Goal: Check status: Check status

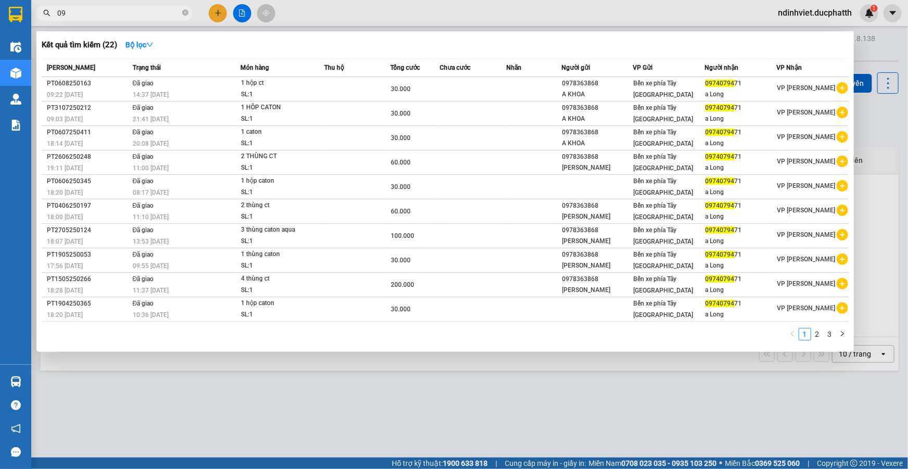
type input "0"
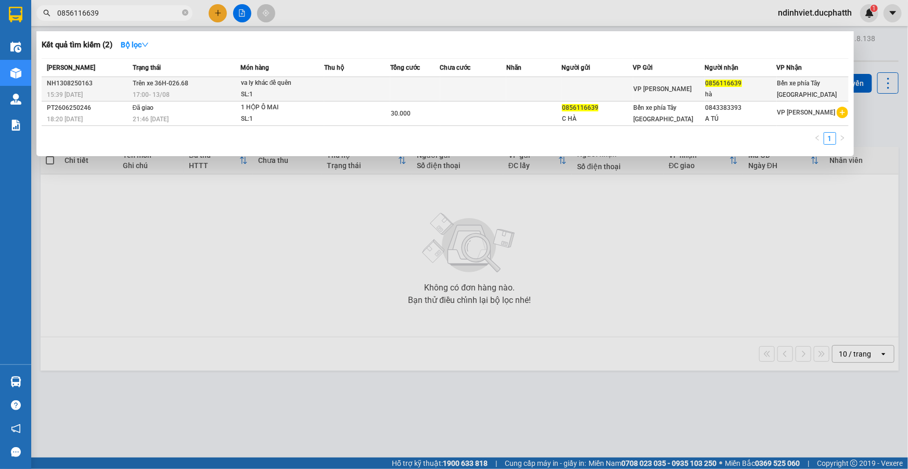
type input "0856116639"
click at [395, 88] on td at bounding box center [414, 89] width 49 height 24
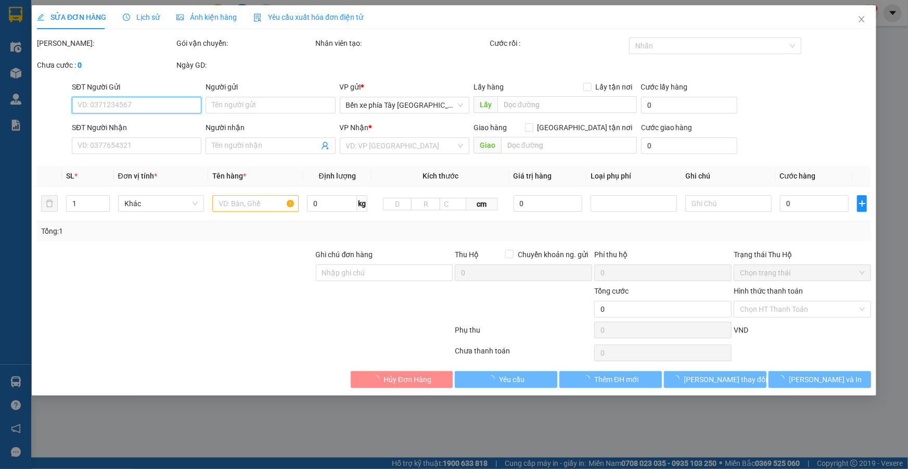
type input "0856116639"
type input "hà"
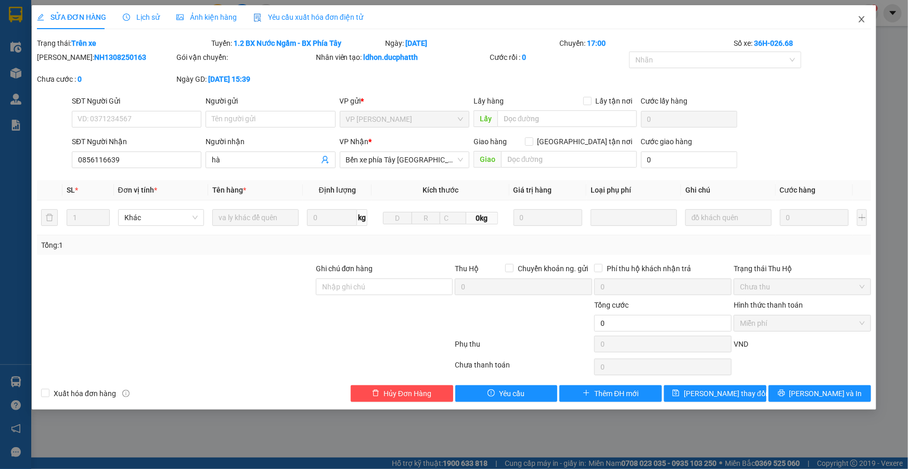
click at [864, 15] on span "Close" at bounding box center [861, 19] width 29 height 29
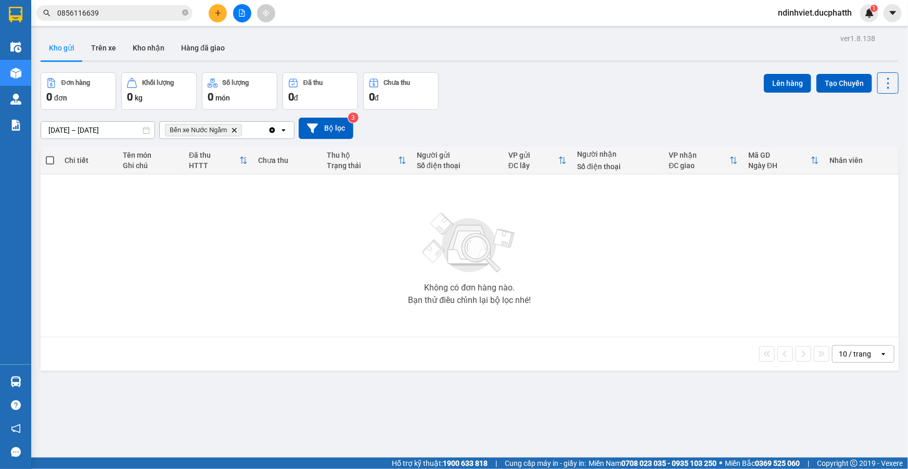
click at [101, 16] on input "0856116639" at bounding box center [118, 12] width 123 height 11
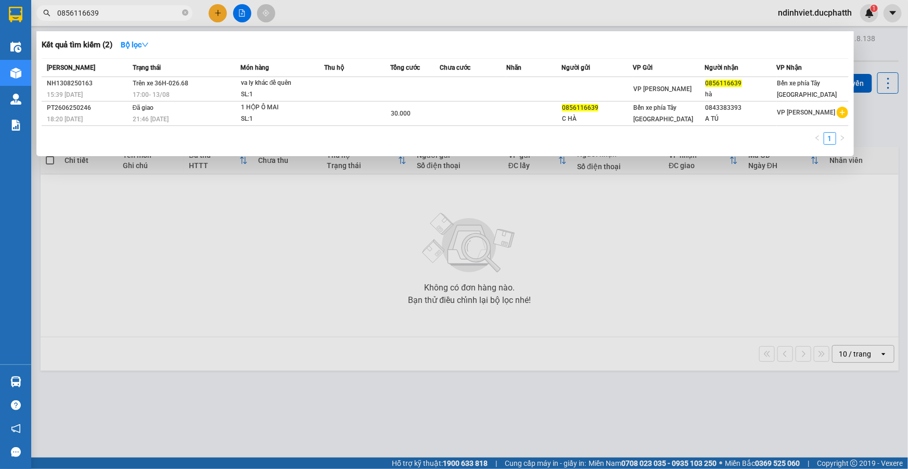
click at [227, 354] on div at bounding box center [454, 234] width 908 height 469
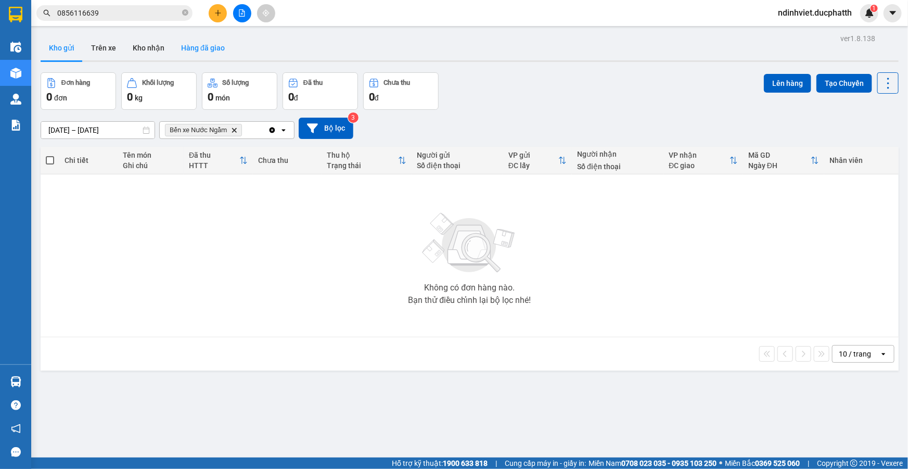
drag, startPoint x: 211, startPoint y: 46, endPoint x: 157, endPoint y: 390, distance: 348.5
click at [209, 45] on button "Hàng đã giao" at bounding box center [203, 47] width 60 height 25
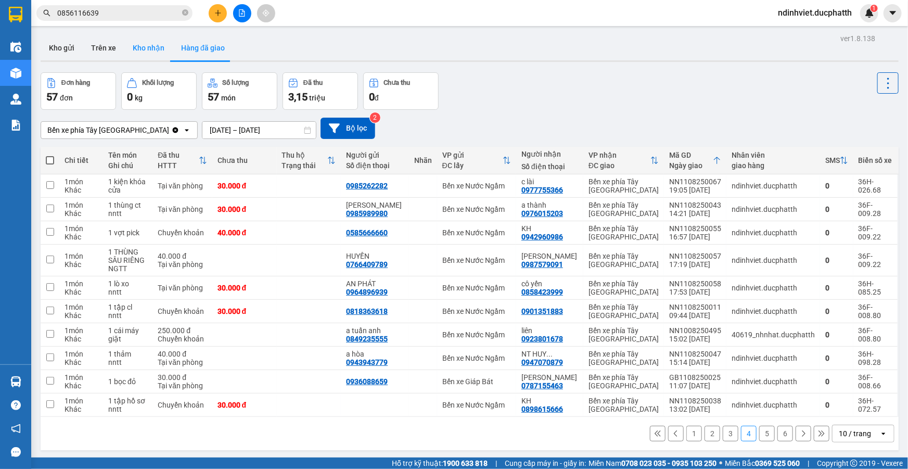
click at [148, 49] on button "Kho nhận" at bounding box center [148, 47] width 48 height 25
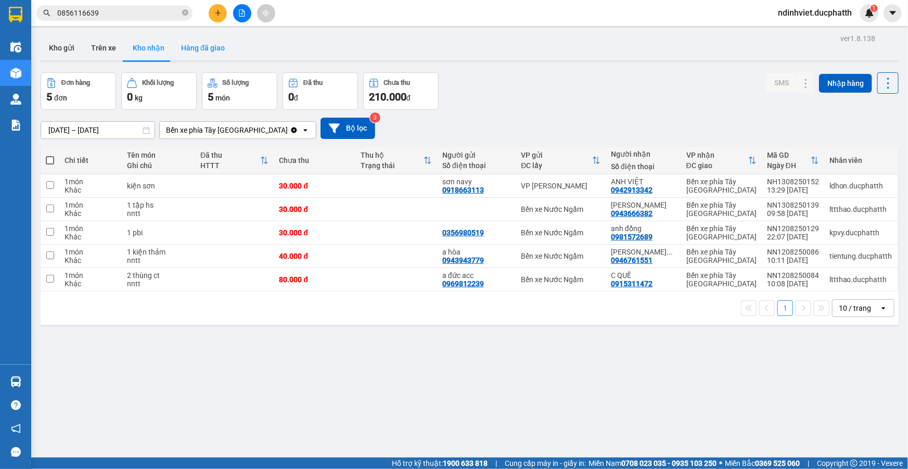
click at [200, 46] on button "Hàng đã giao" at bounding box center [203, 47] width 60 height 25
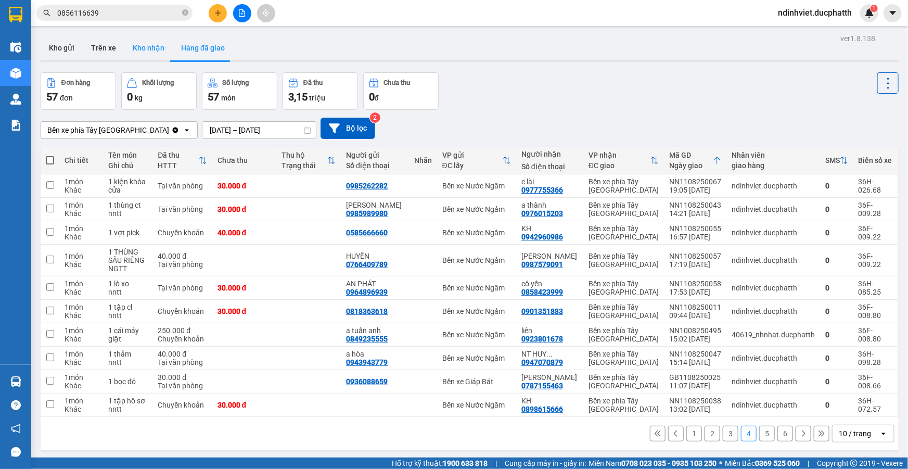
click at [146, 50] on button "Kho nhận" at bounding box center [148, 47] width 48 height 25
